Goal: Transaction & Acquisition: Subscribe to service/newsletter

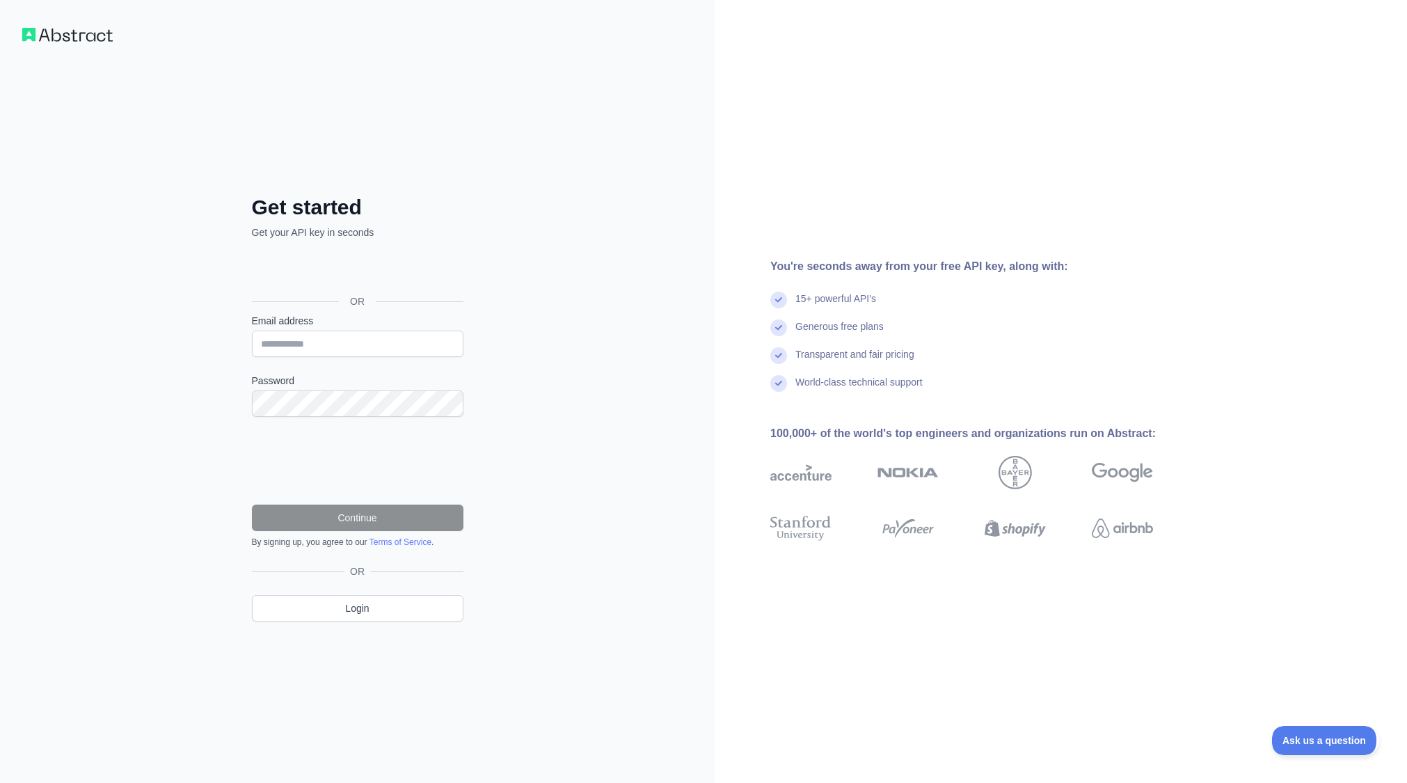
click at [401, 269] on div "Inloggen met Google. Wordt geopend in een nieuw tabblad" at bounding box center [356, 270] width 209 height 31
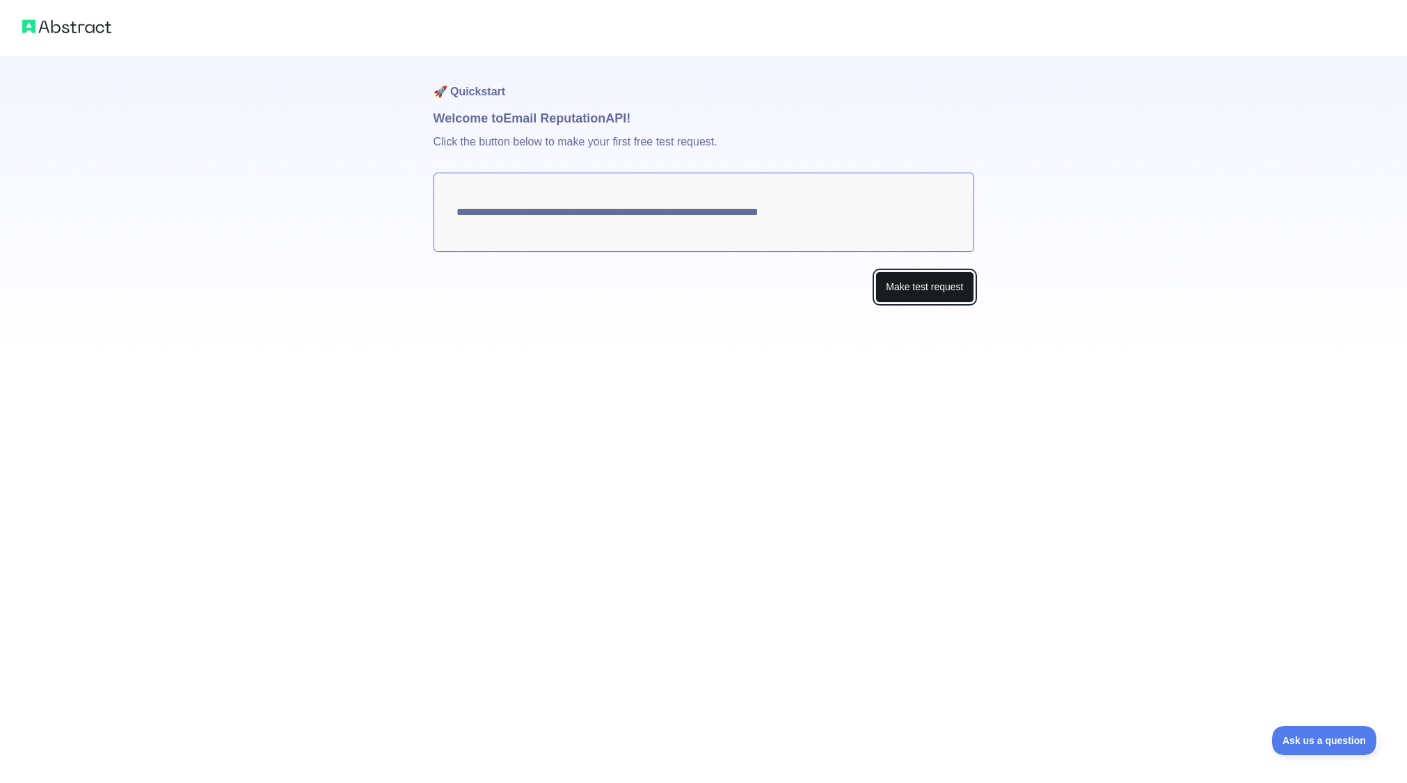
click at [940, 288] on button "Make test request" at bounding box center [924, 286] width 98 height 31
